Goal: Task Accomplishment & Management: Manage account settings

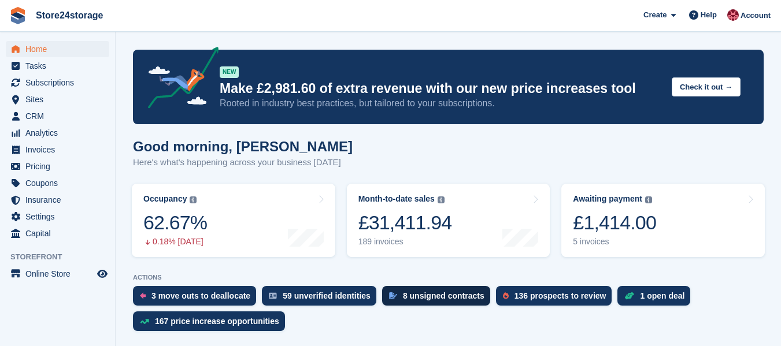
scroll to position [173, 0]
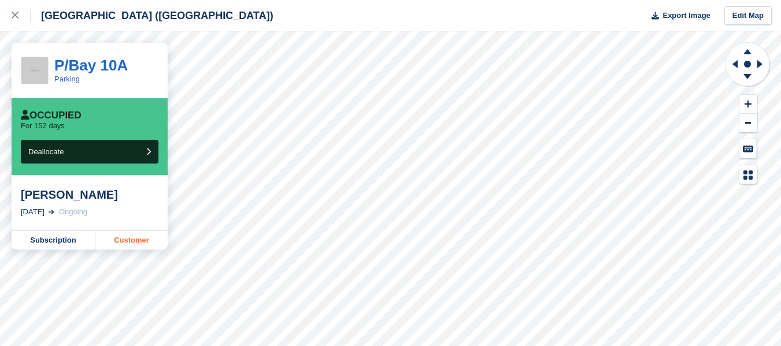
click at [126, 243] on link "Customer" at bounding box center [131, 240] width 72 height 19
click at [124, 244] on link "Customer" at bounding box center [131, 240] width 72 height 19
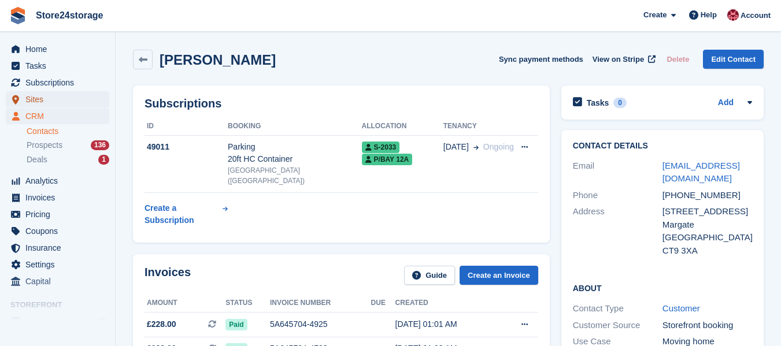
click at [42, 104] on span "Sites" at bounding box center [59, 99] width 69 height 16
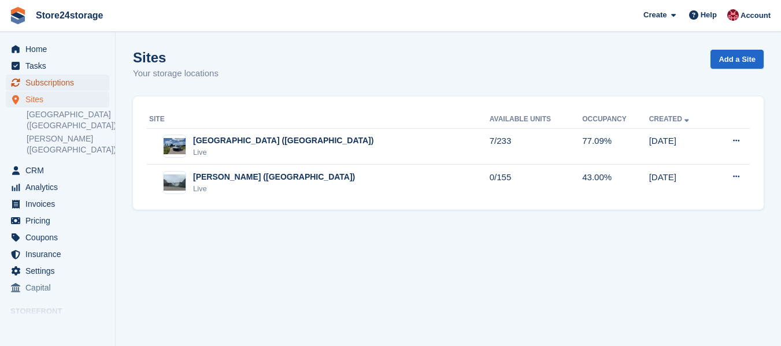
click at [51, 80] on span "Subscriptions" at bounding box center [59, 83] width 69 height 16
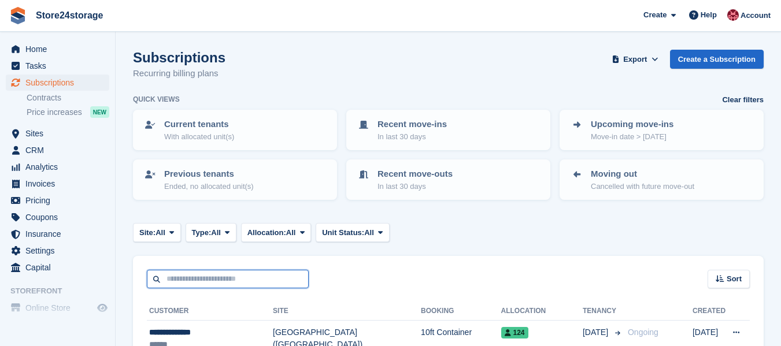
click at [215, 280] on input "text" at bounding box center [228, 279] width 162 height 19
type input "********"
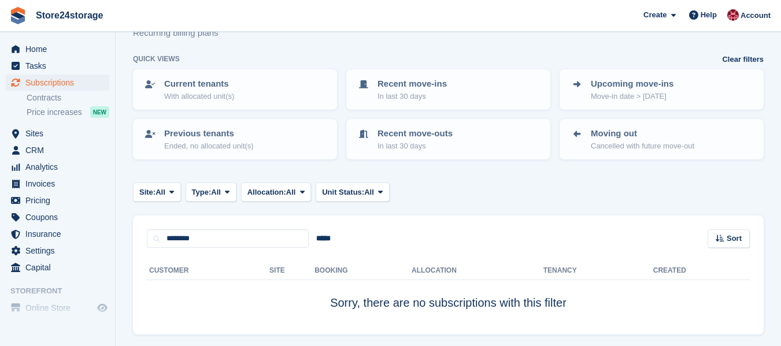
scroll to position [77, 0]
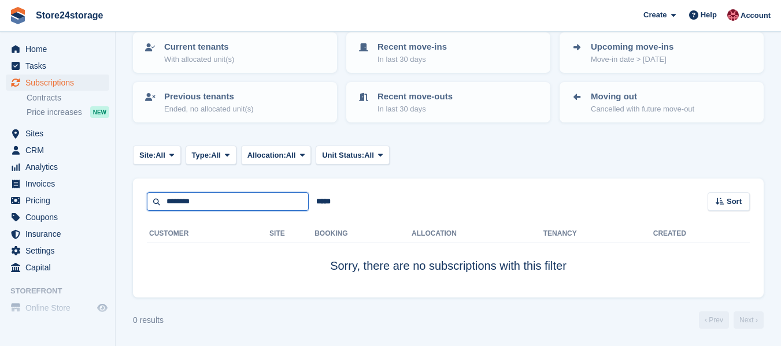
click at [258, 210] on input "********" at bounding box center [228, 202] width 162 height 19
type input "*******"
click at [254, 195] on input "*******" at bounding box center [228, 202] width 162 height 19
type input "****"
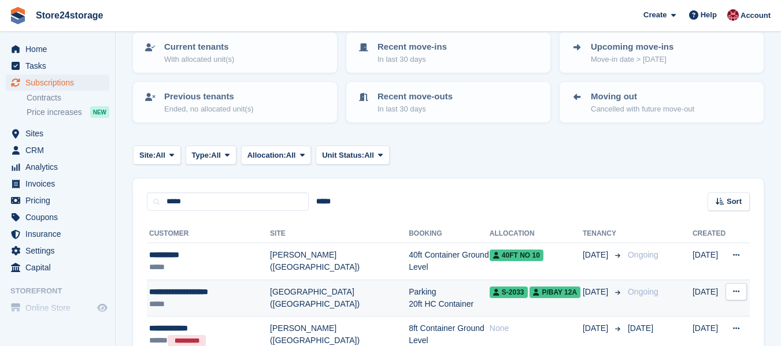
scroll to position [135, 0]
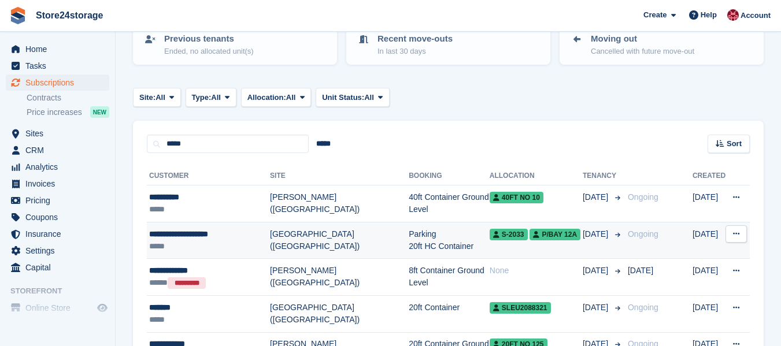
click at [215, 244] on div "*****" at bounding box center [209, 247] width 121 height 12
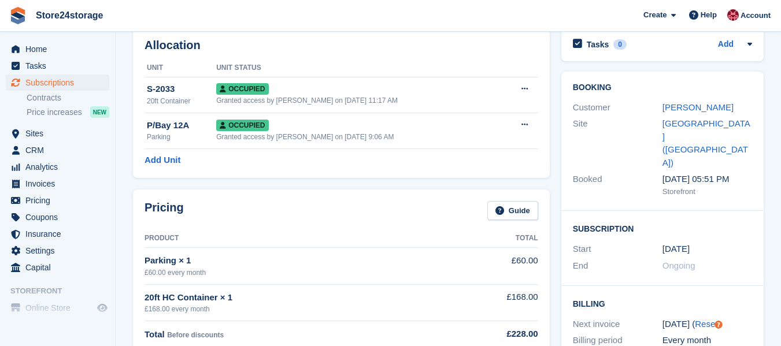
scroll to position [173, 0]
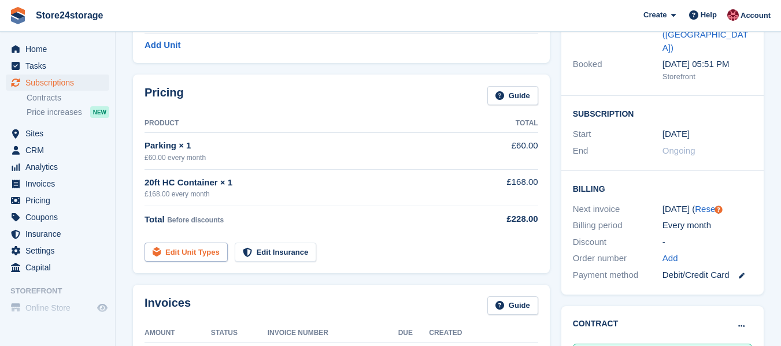
click at [182, 251] on link "Edit Unit Types" at bounding box center [186, 252] width 83 height 19
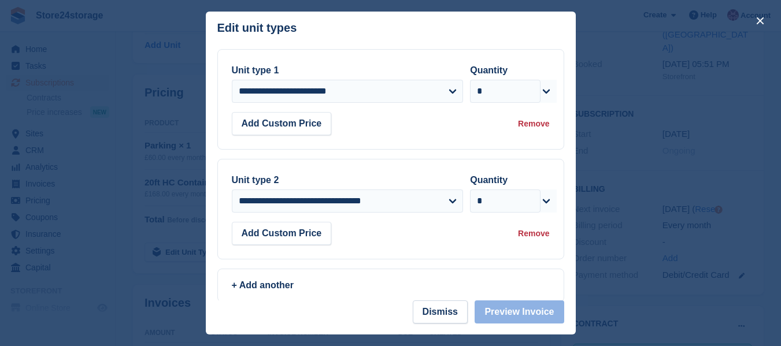
click at [527, 128] on div "Remove" at bounding box center [533, 124] width 31 height 12
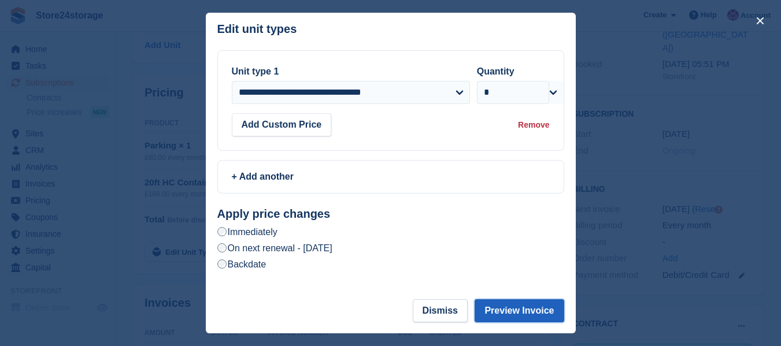
click at [511, 314] on button "Preview Invoice" at bounding box center [519, 311] width 89 height 23
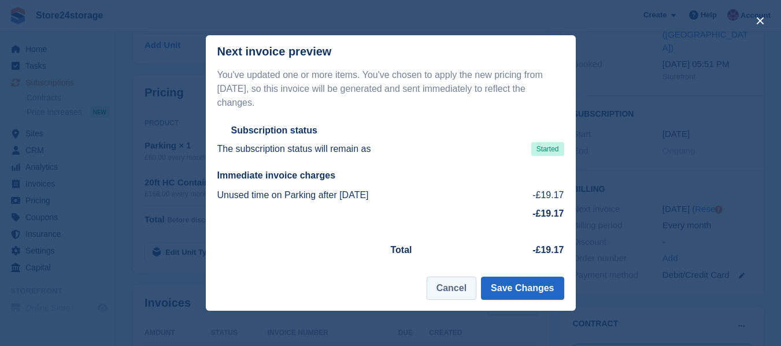
click at [464, 280] on button "Cancel" at bounding box center [452, 288] width 50 height 23
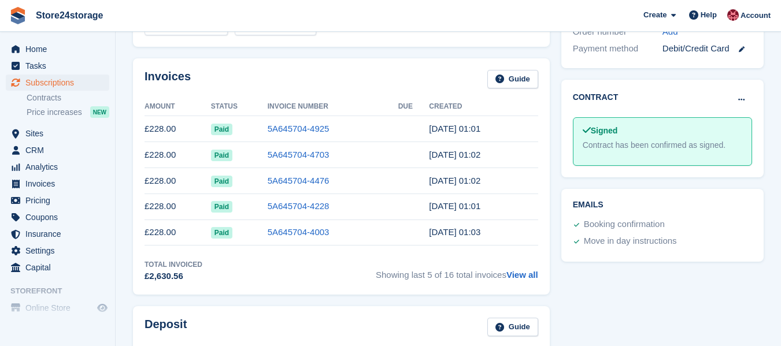
scroll to position [405, 0]
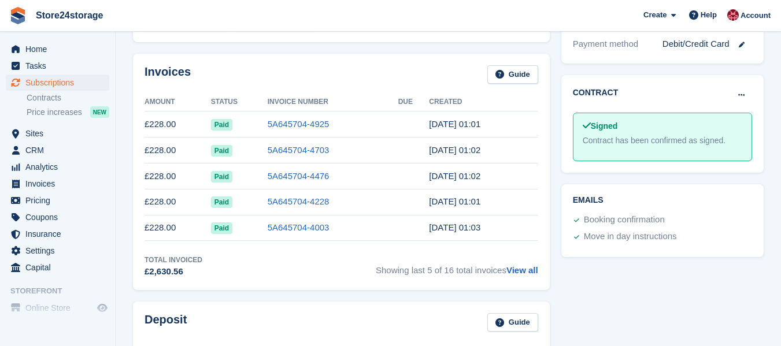
click at [563, 224] on div "Emails Booking confirmation Move in day instructions" at bounding box center [663, 221] width 214 height 84
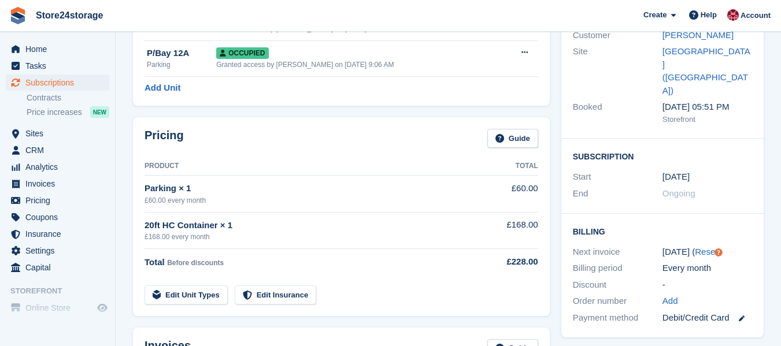
scroll to position [231, 0]
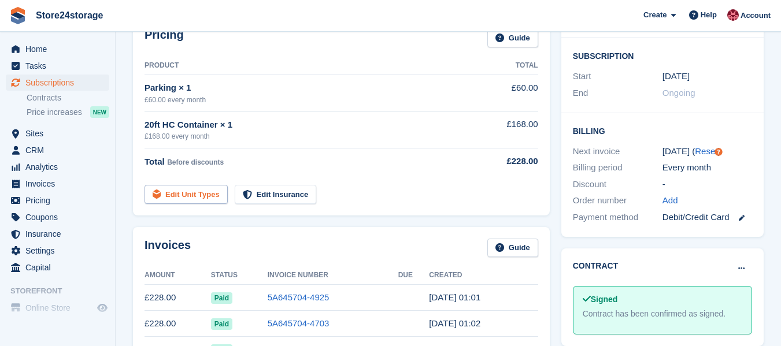
click at [166, 198] on link "Edit Unit Types" at bounding box center [186, 194] width 83 height 19
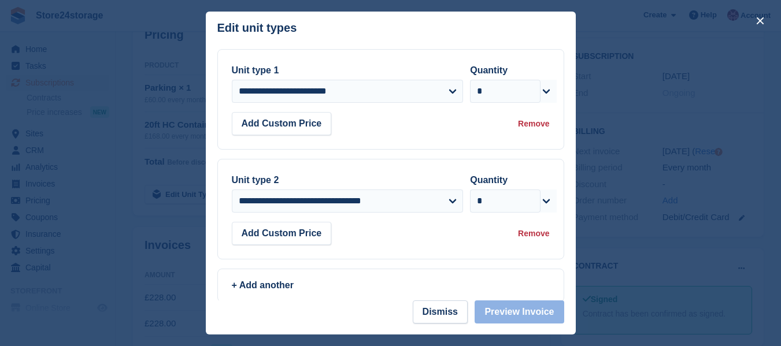
click at [524, 122] on div "Remove" at bounding box center [533, 124] width 31 height 12
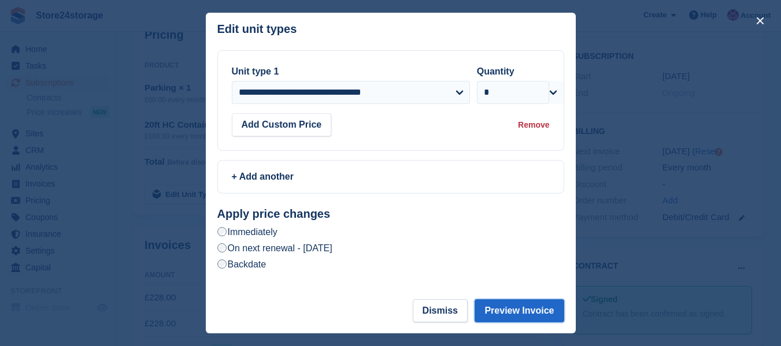
click at [510, 311] on button "Preview Invoice" at bounding box center [519, 311] width 89 height 23
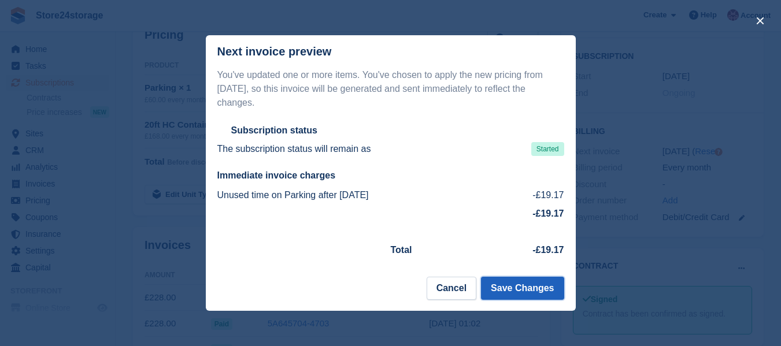
click at [526, 287] on button "Save Changes" at bounding box center [522, 288] width 83 height 23
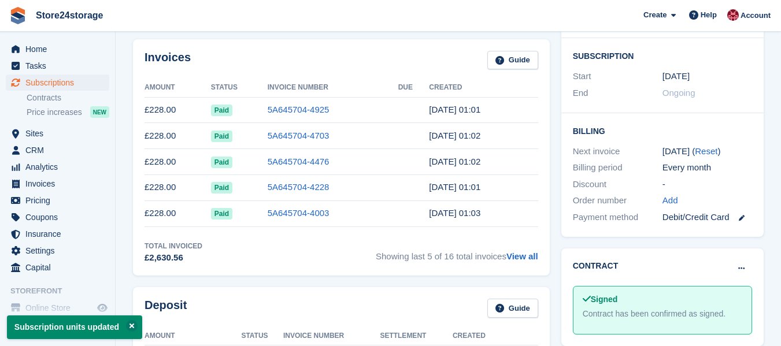
scroll to position [0, 0]
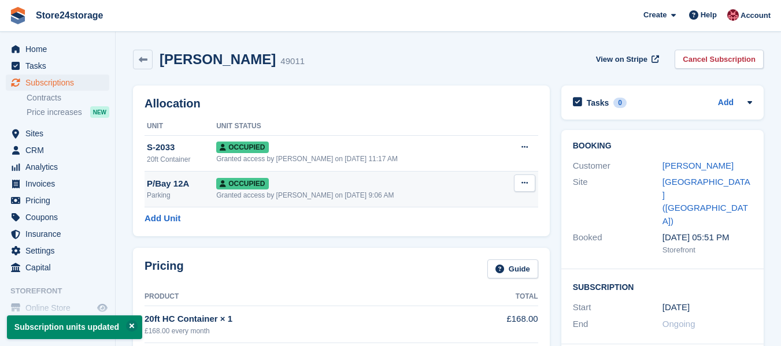
click at [522, 184] on icon at bounding box center [525, 183] width 6 height 8
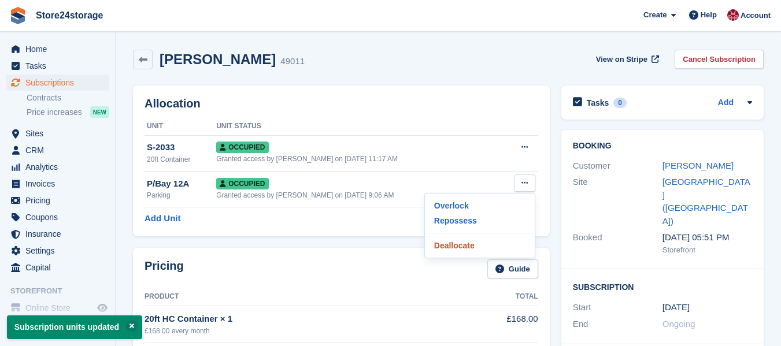
drag, startPoint x: 457, startPoint y: 242, endPoint x: 455, endPoint y: 37, distance: 204.7
click at [457, 242] on p "Deallocate" at bounding box center [480, 245] width 101 height 15
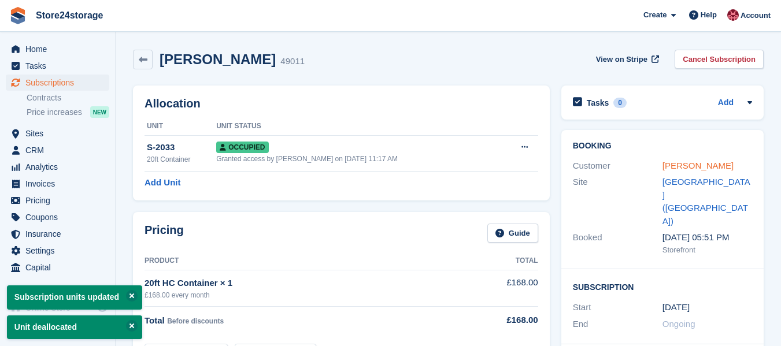
click at [689, 166] on link "Paul Johnathan Ellis" at bounding box center [698, 166] width 71 height 10
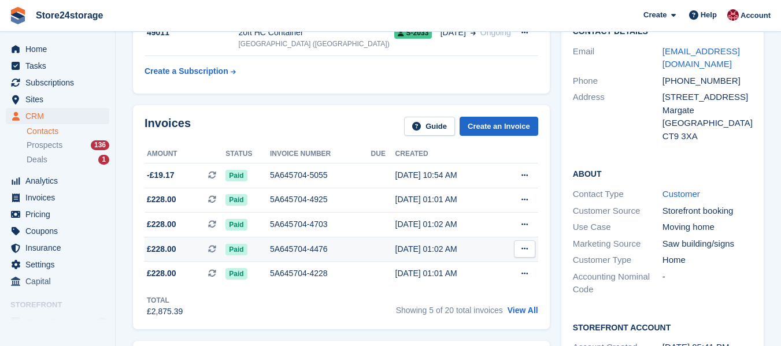
scroll to position [116, 0]
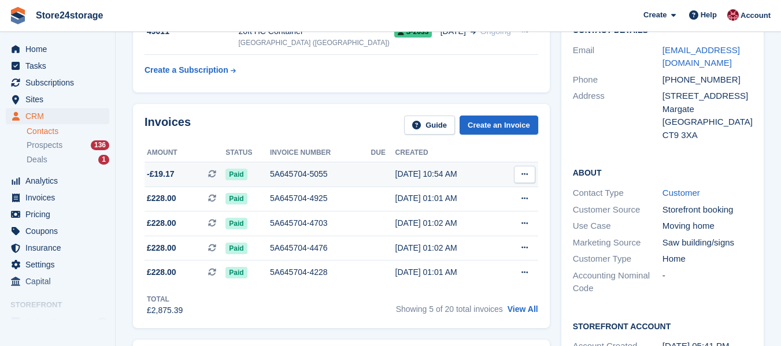
click at [527, 182] on button at bounding box center [524, 174] width 21 height 17
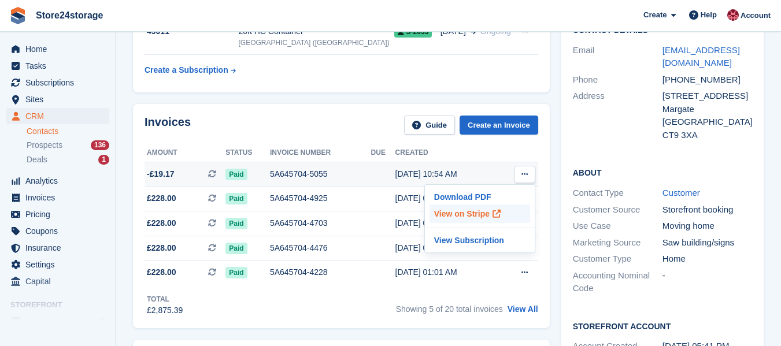
click at [474, 217] on p "View on Stripe" at bounding box center [480, 214] width 101 height 19
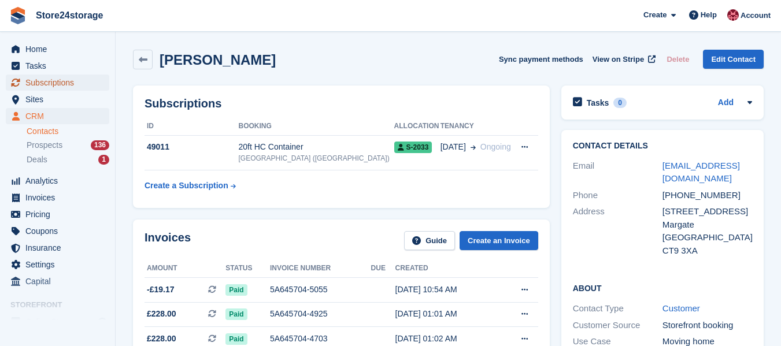
click at [52, 87] on span "Subscriptions" at bounding box center [59, 83] width 69 height 16
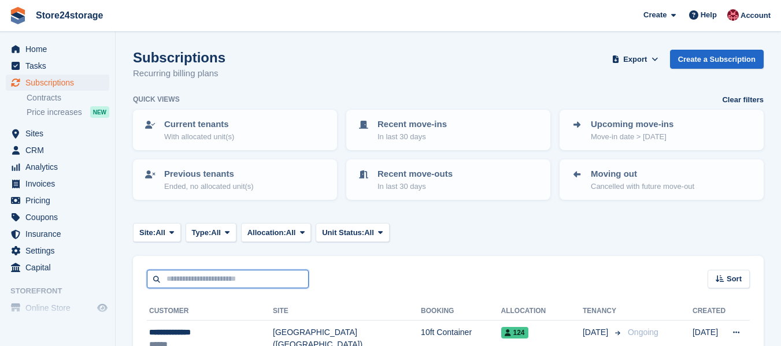
click at [235, 278] on input "text" at bounding box center [228, 279] width 162 height 19
type input "*****"
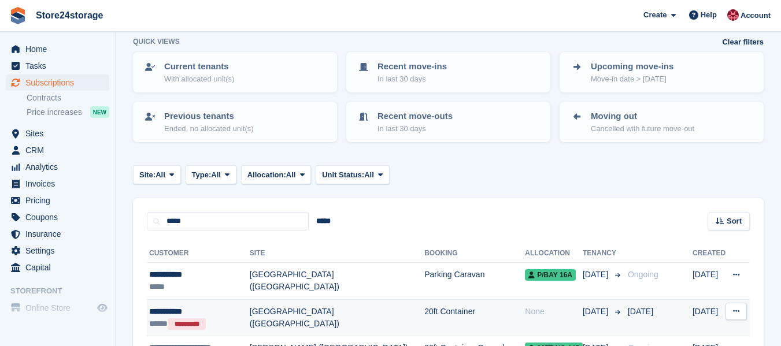
scroll to position [116, 0]
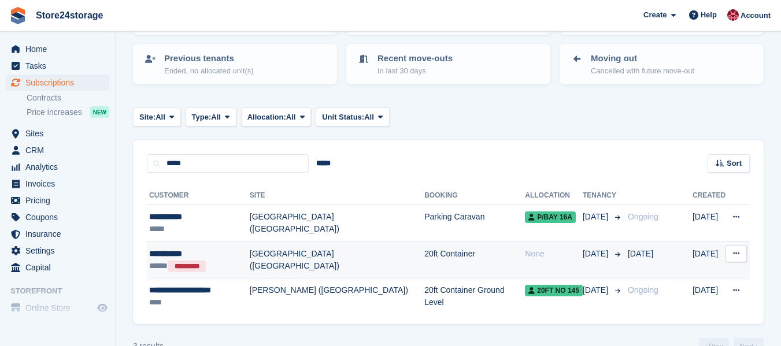
click at [424, 242] on td "20ft Container" at bounding box center [474, 260] width 101 height 37
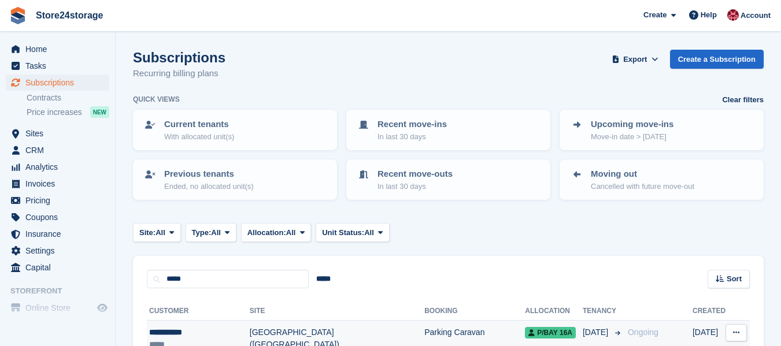
scroll to position [116, 0]
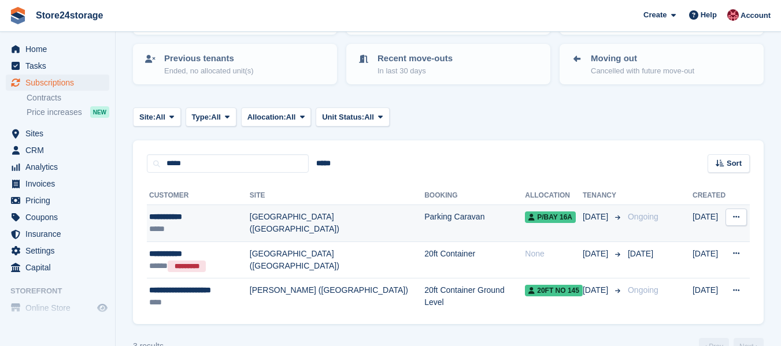
click at [348, 234] on td "[GEOGRAPHIC_DATA] ([GEOGRAPHIC_DATA])" at bounding box center [337, 223] width 175 height 37
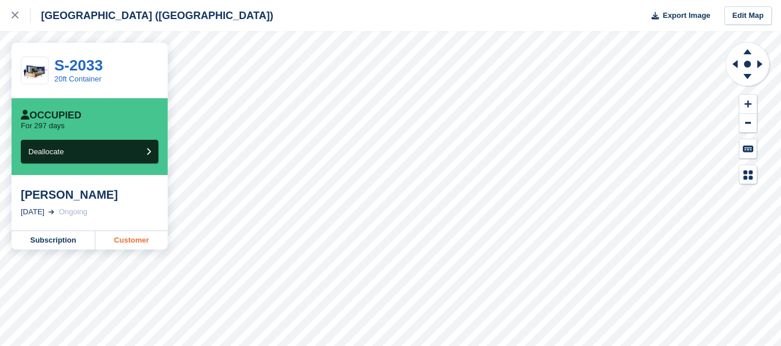
click at [124, 239] on link "Customer" at bounding box center [131, 240] width 72 height 19
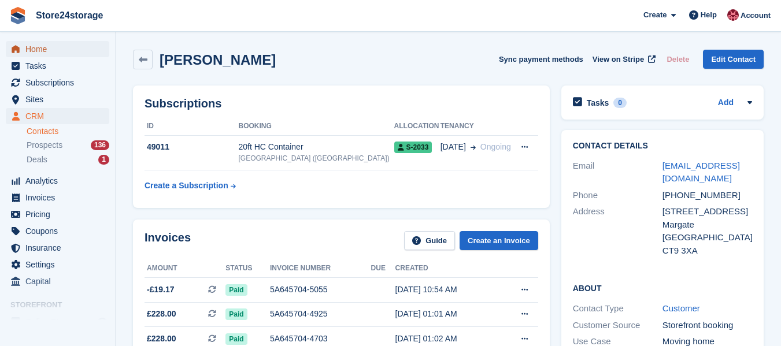
click at [40, 50] on span "Home" at bounding box center [59, 49] width 69 height 16
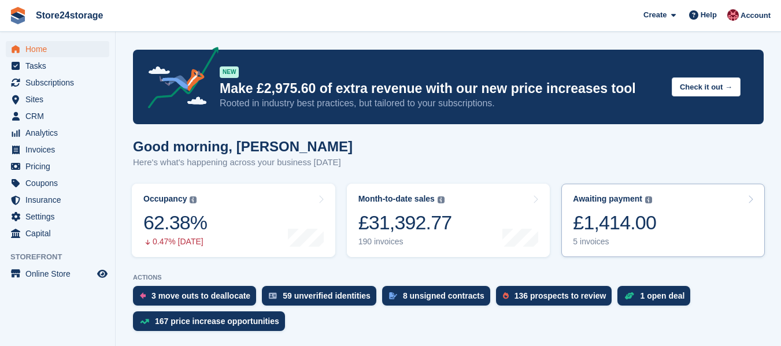
click at [600, 224] on div "£1,414.00" at bounding box center [614, 223] width 83 height 24
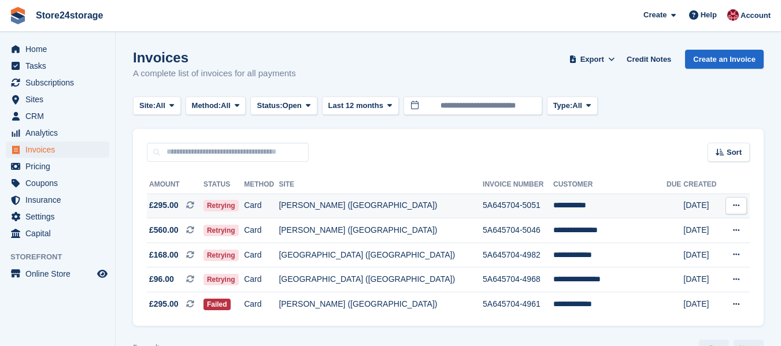
click at [548, 213] on td "5A645704-5051" at bounding box center [518, 206] width 71 height 25
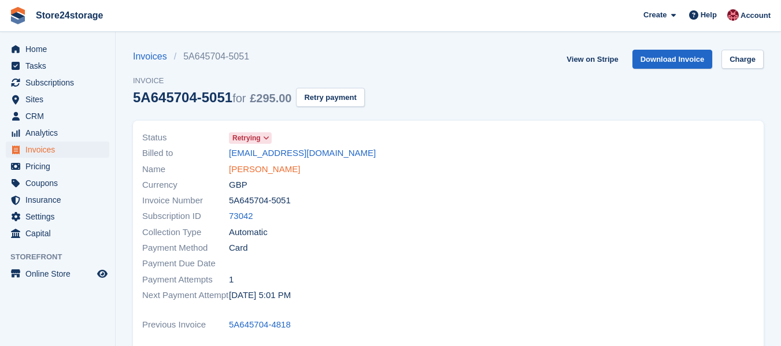
click at [253, 171] on link "gary Dennie" at bounding box center [264, 169] width 71 height 13
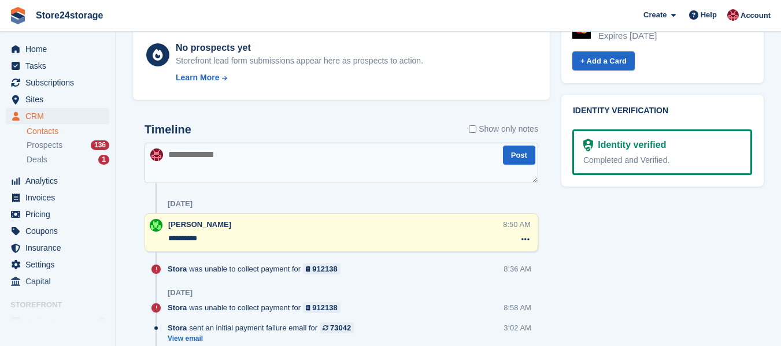
scroll to position [636, 0]
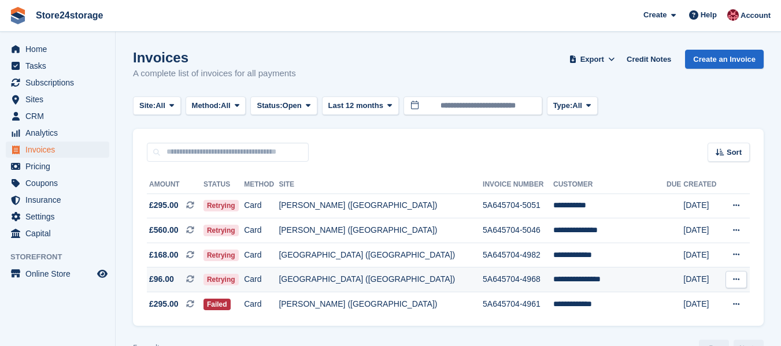
click at [579, 278] on td "**********" at bounding box center [609, 280] width 113 height 25
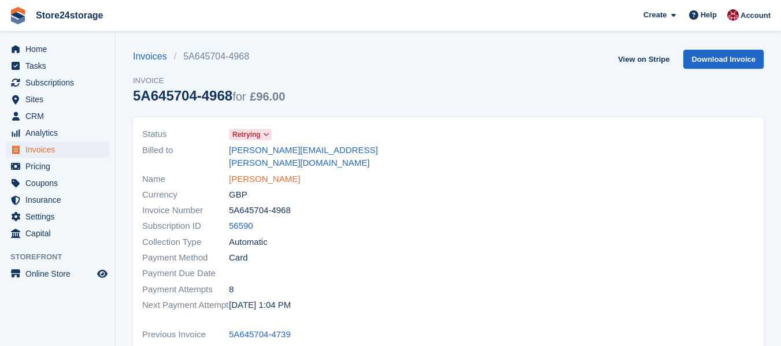
click at [261, 173] on link "Douglas Reynolds" at bounding box center [264, 179] width 71 height 13
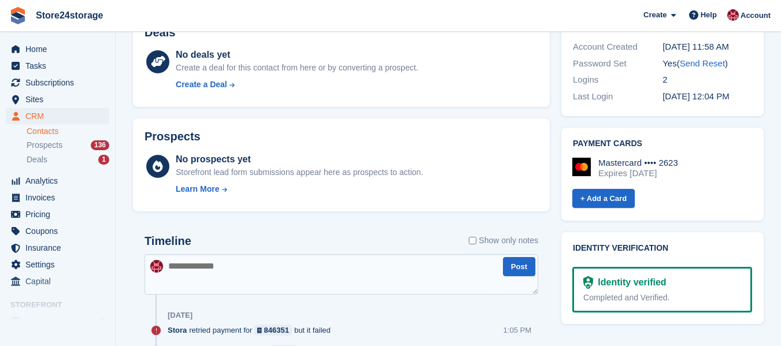
scroll to position [520, 0]
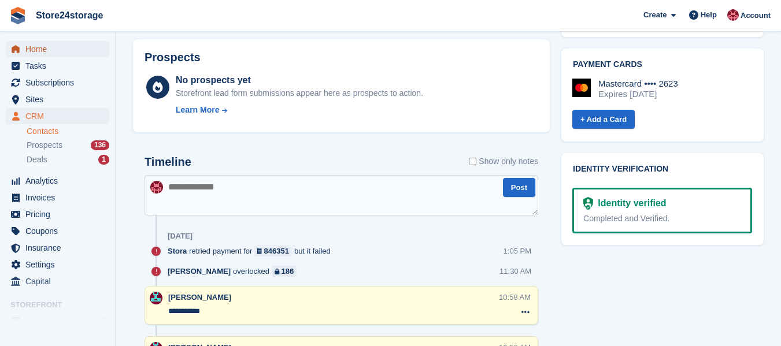
click at [54, 46] on span "Home" at bounding box center [59, 49] width 69 height 16
